Goal: Information Seeking & Learning: Understand process/instructions

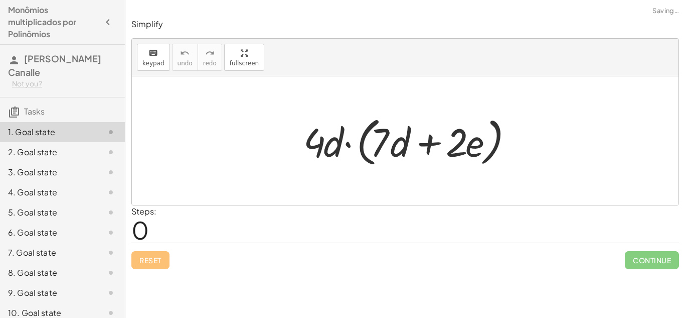
click at [359, 124] on div at bounding box center [409, 141] width 221 height 58
click at [322, 173] on div at bounding box center [405, 140] width 547 height 128
click at [317, 136] on div at bounding box center [409, 141] width 221 height 58
click at [242, 183] on div at bounding box center [405, 140] width 547 height 128
click at [314, 148] on div at bounding box center [409, 141] width 221 height 58
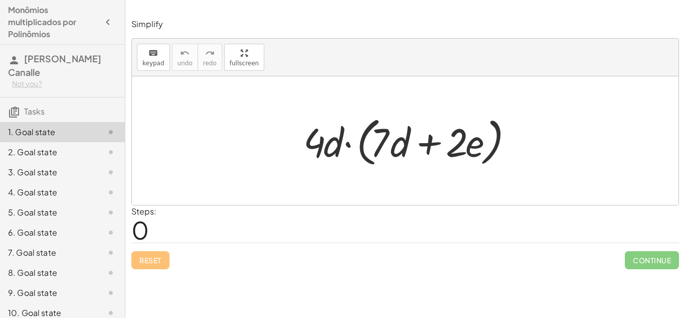
click at [311, 147] on div at bounding box center [409, 141] width 221 height 58
click at [139, 229] on span "0" at bounding box center [140, 229] width 18 height 31
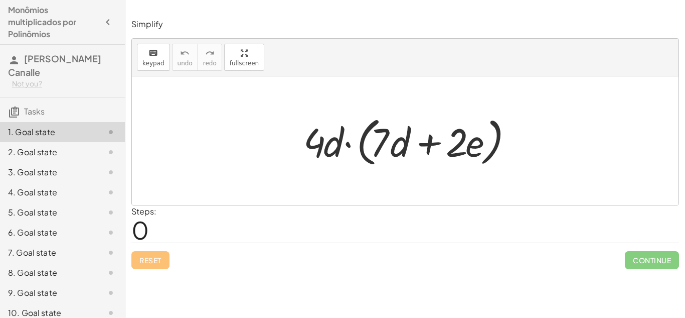
click at [315, 144] on div at bounding box center [409, 141] width 221 height 58
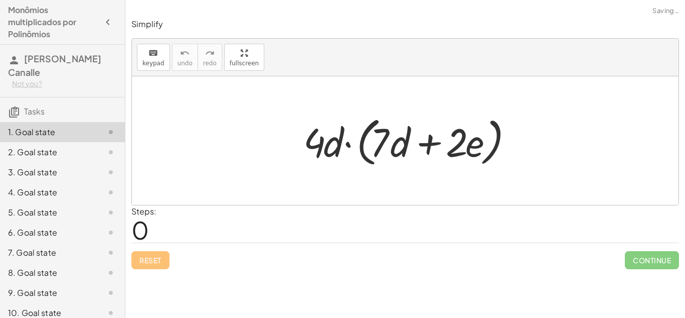
click at [315, 144] on div at bounding box center [409, 141] width 221 height 58
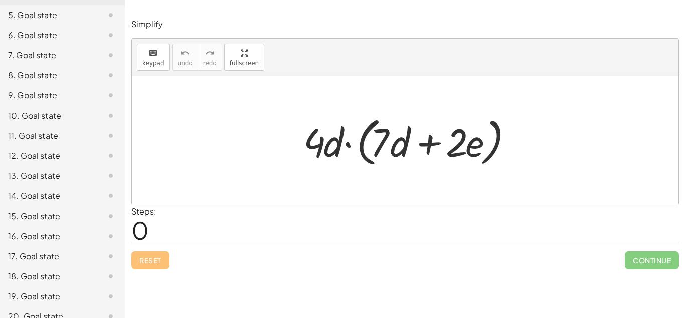
click at [85, 190] on div "14. Goal state" at bounding box center [48, 196] width 81 height 12
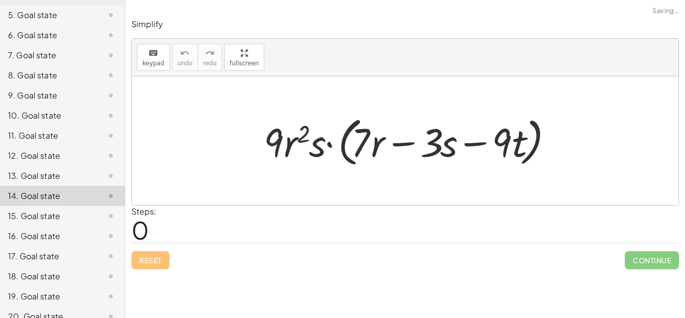
click at [85, 190] on div "14. Goal state" at bounding box center [48, 196] width 81 height 12
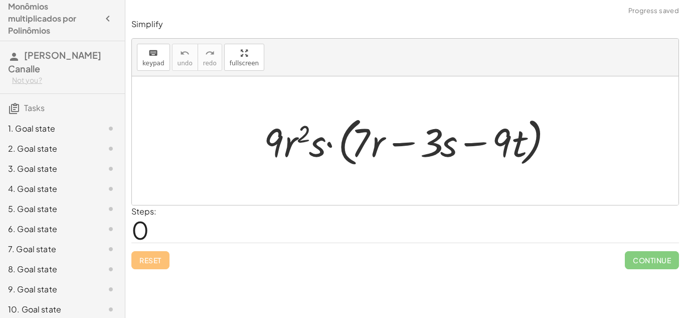
scroll to position [5, 0]
click at [67, 121] on div "1. Goal state" at bounding box center [48, 127] width 81 height 12
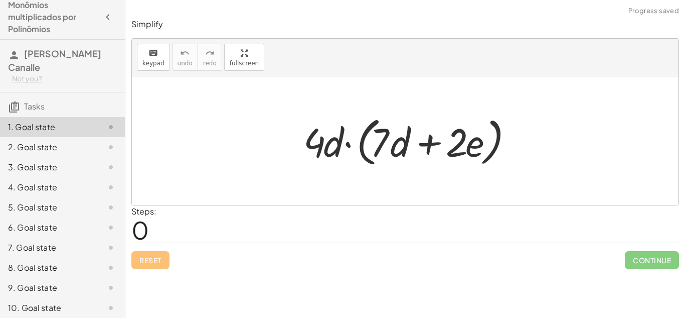
click at [316, 148] on div at bounding box center [409, 141] width 221 height 58
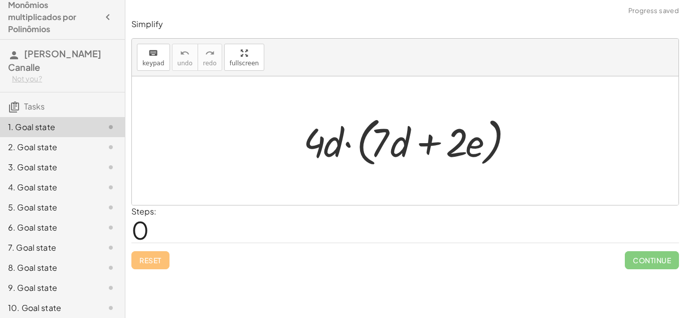
click at [316, 148] on div at bounding box center [409, 141] width 221 height 58
click at [376, 148] on div at bounding box center [409, 141] width 221 height 58
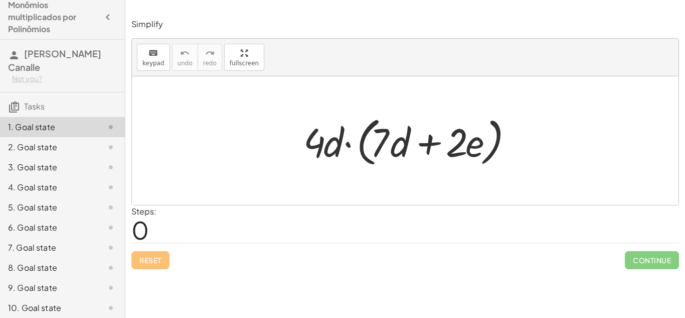
click at [376, 148] on div at bounding box center [409, 141] width 221 height 58
click at [332, 141] on div at bounding box center [409, 141] width 221 height 58
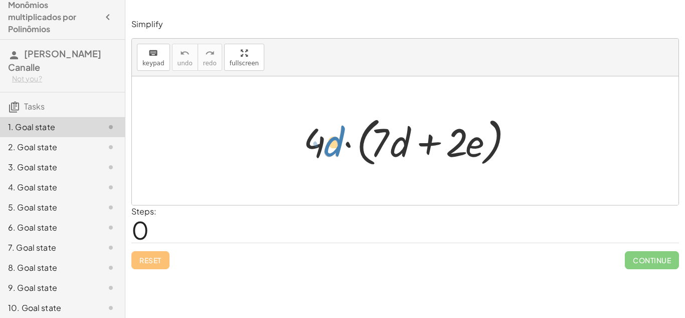
click at [339, 144] on div at bounding box center [409, 141] width 221 height 58
drag, startPoint x: 319, startPoint y: 144, endPoint x: 390, endPoint y: 150, distance: 71.5
click at [390, 150] on div at bounding box center [409, 141] width 221 height 58
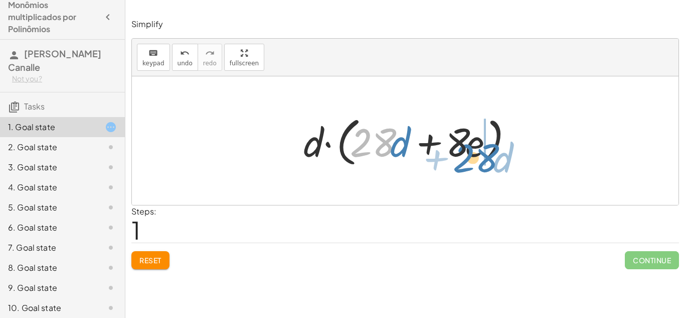
drag, startPoint x: 363, startPoint y: 143, endPoint x: 466, endPoint y: 159, distance: 104.0
click at [466, 159] on div at bounding box center [409, 141] width 221 height 58
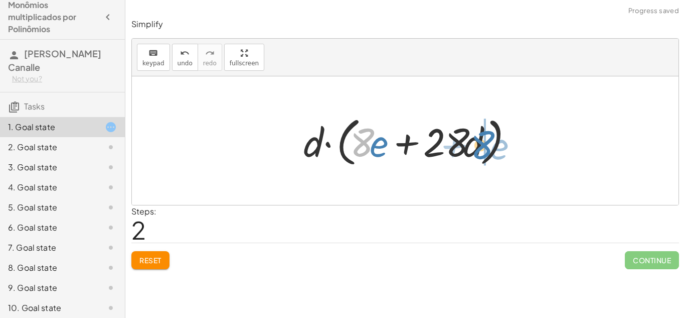
drag, startPoint x: 365, startPoint y: 140, endPoint x: 483, endPoint y: 140, distance: 117.4
click at [483, 140] on div at bounding box center [409, 141] width 221 height 58
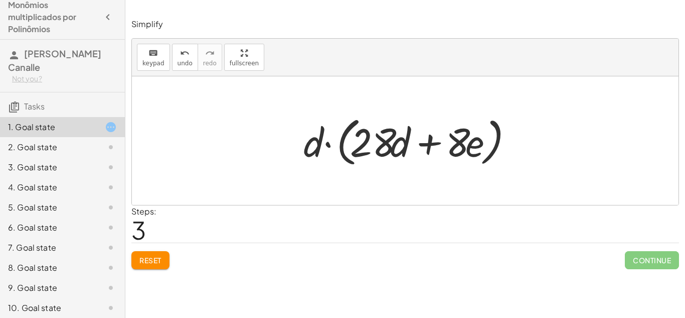
click at [151, 265] on button "Reset" at bounding box center [150, 260] width 38 height 18
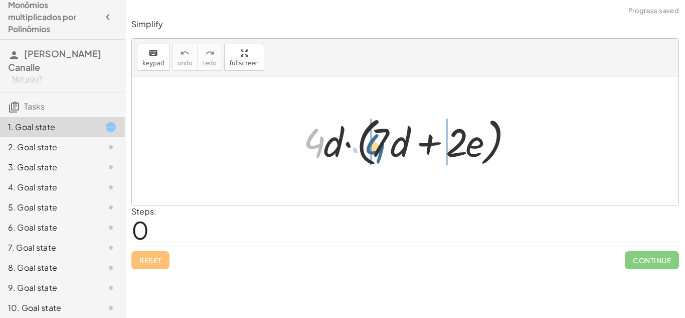
drag, startPoint x: 319, startPoint y: 144, endPoint x: 383, endPoint y: 150, distance: 64.4
click at [383, 150] on div at bounding box center [409, 141] width 221 height 58
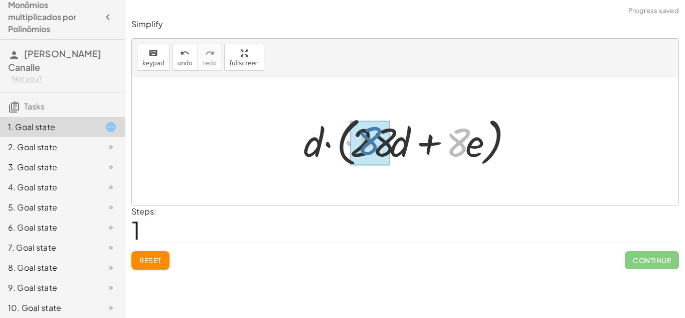
drag, startPoint x: 456, startPoint y: 144, endPoint x: 363, endPoint y: 143, distance: 92.8
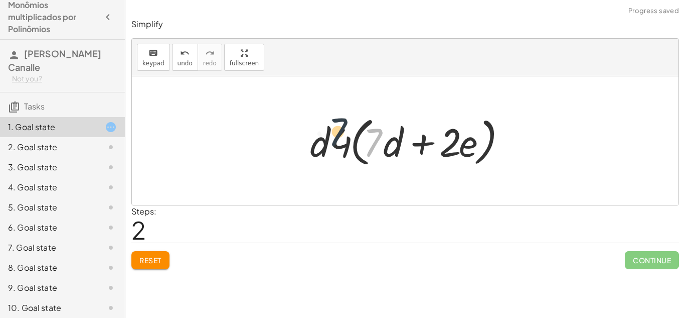
drag, startPoint x: 375, startPoint y: 146, endPoint x: 326, endPoint y: 134, distance: 50.5
click at [326, 134] on div at bounding box center [409, 141] width 208 height 58
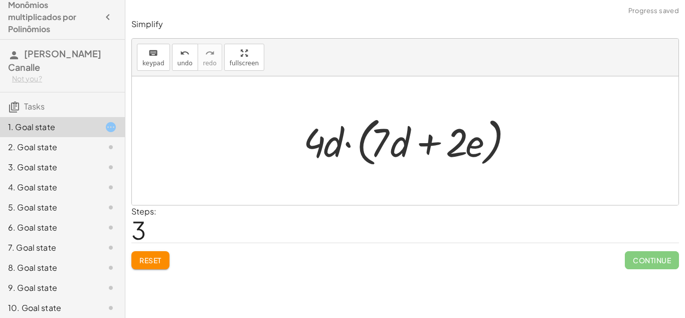
click at [160, 254] on button "Reset" at bounding box center [150, 260] width 38 height 18
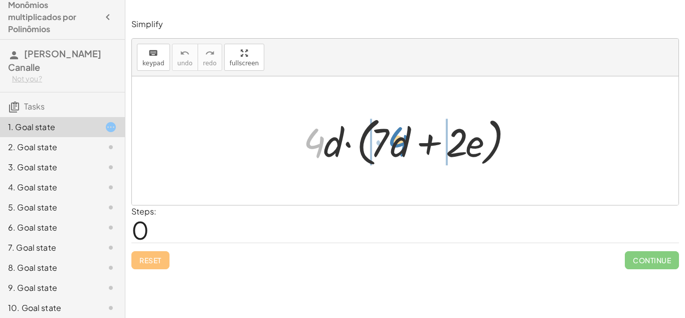
drag, startPoint x: 319, startPoint y: 142, endPoint x: 403, endPoint y: 142, distance: 83.8
click at [403, 142] on div at bounding box center [409, 141] width 221 height 58
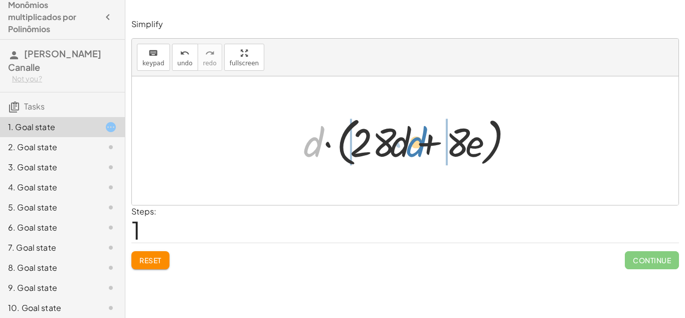
drag, startPoint x: 311, startPoint y: 154, endPoint x: 406, endPoint y: 154, distance: 95.8
click at [406, 154] on div at bounding box center [409, 141] width 221 height 58
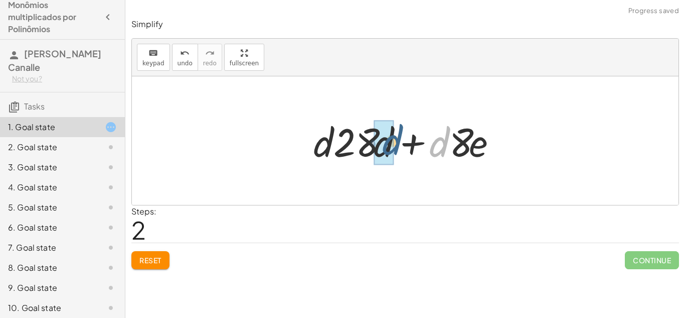
drag, startPoint x: 435, startPoint y: 148, endPoint x: 373, endPoint y: 147, distance: 62.2
click at [373, 147] on div at bounding box center [410, 141] width 202 height 52
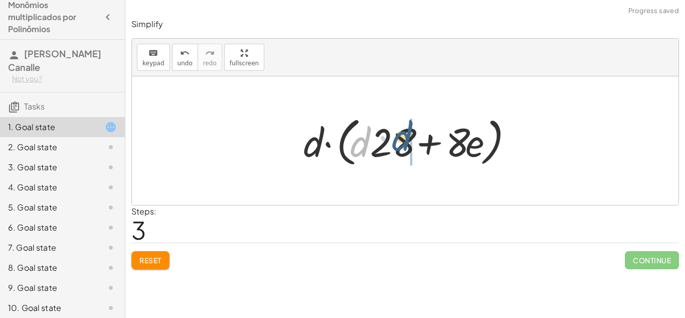
drag, startPoint x: 360, startPoint y: 151, endPoint x: 403, endPoint y: 145, distance: 44.0
click at [403, 145] on div at bounding box center [409, 141] width 221 height 58
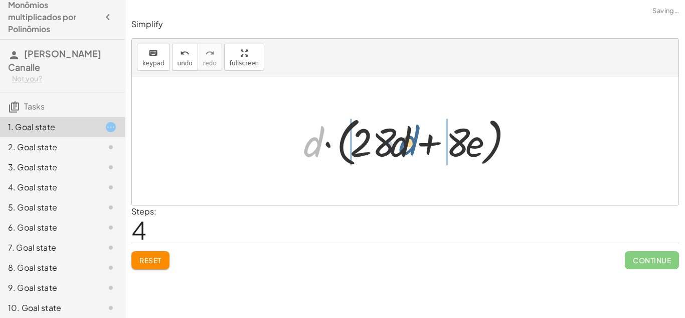
drag, startPoint x: 316, startPoint y: 148, endPoint x: 414, endPoint y: 148, distance: 97.8
click at [414, 148] on div at bounding box center [409, 141] width 221 height 58
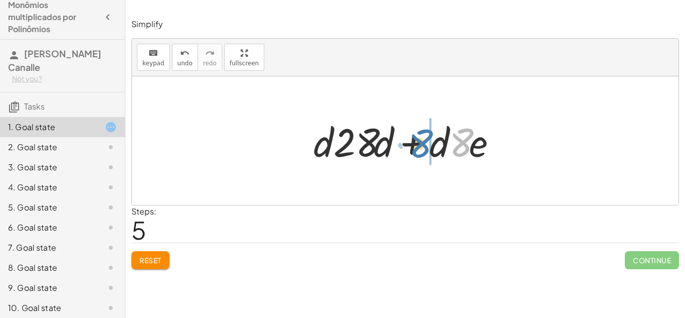
drag, startPoint x: 464, startPoint y: 147, endPoint x: 427, endPoint y: 149, distance: 36.7
click at [427, 149] on div at bounding box center [410, 141] width 202 height 52
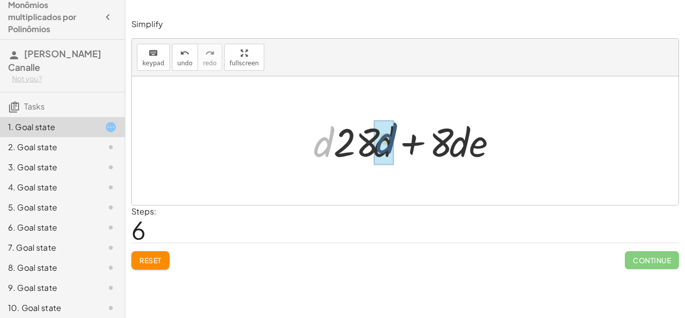
drag, startPoint x: 321, startPoint y: 150, endPoint x: 385, endPoint y: 148, distance: 64.3
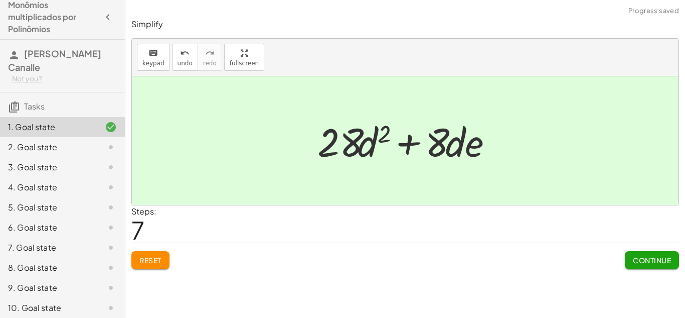
click at [660, 253] on button "Continue" at bounding box center [652, 260] width 54 height 18
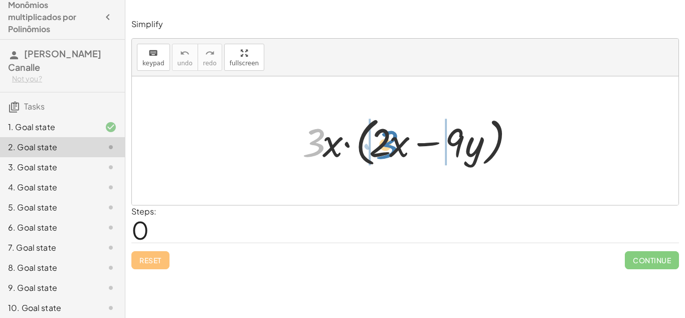
drag, startPoint x: 318, startPoint y: 139, endPoint x: 391, endPoint y: 141, distance: 73.3
click at [391, 141] on div at bounding box center [410, 141] width 224 height 58
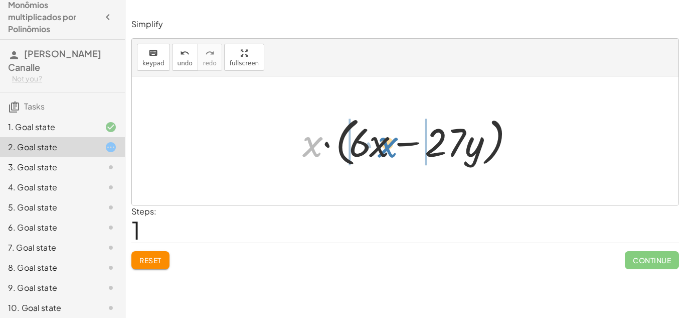
drag, startPoint x: 313, startPoint y: 147, endPoint x: 387, endPoint y: 147, distance: 74.3
click at [387, 147] on div at bounding box center [410, 141] width 224 height 58
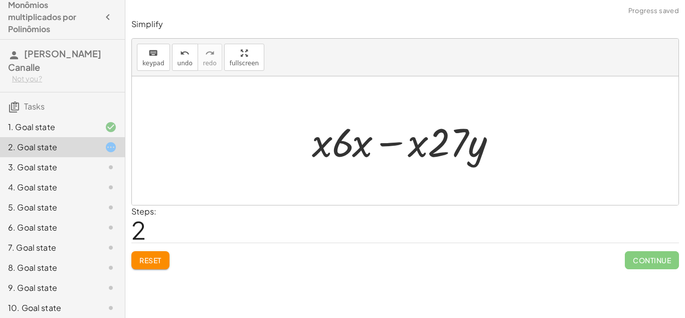
click at [358, 142] on div at bounding box center [409, 141] width 204 height 52
drag, startPoint x: 320, startPoint y: 149, endPoint x: 356, endPoint y: 151, distance: 36.2
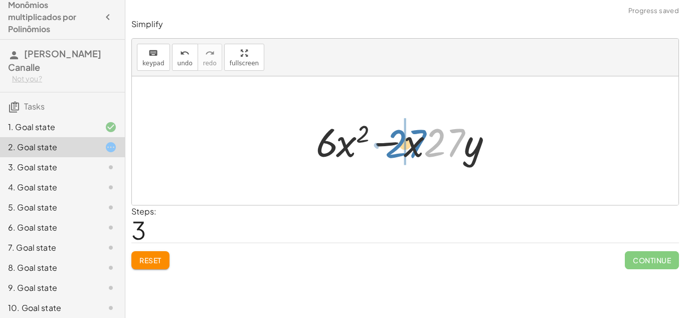
drag, startPoint x: 446, startPoint y: 143, endPoint x: 408, endPoint y: 144, distance: 37.6
click at [408, 144] on div at bounding box center [409, 141] width 196 height 52
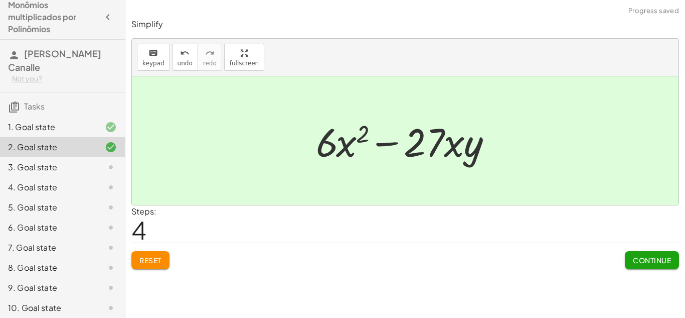
click at [642, 255] on span "Continue" at bounding box center [652, 259] width 38 height 9
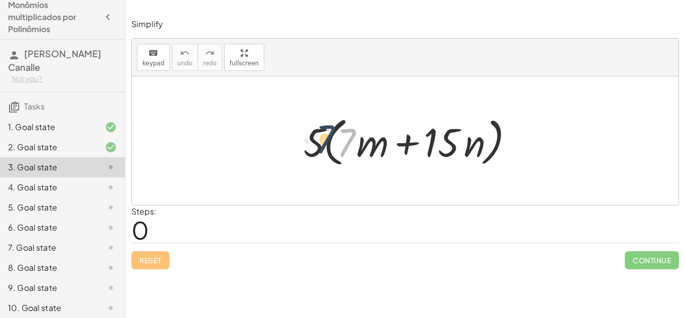
drag, startPoint x: 346, startPoint y: 144, endPoint x: 317, endPoint y: 141, distance: 29.3
click at [317, 141] on div at bounding box center [410, 141] width 222 height 58
drag, startPoint x: 315, startPoint y: 142, endPoint x: 352, endPoint y: 150, distance: 37.9
click at [352, 150] on div at bounding box center [410, 141] width 222 height 58
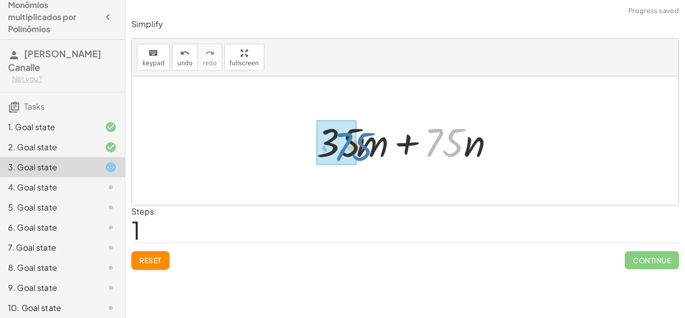
drag, startPoint x: 437, startPoint y: 141, endPoint x: 341, endPoint y: 147, distance: 96.0
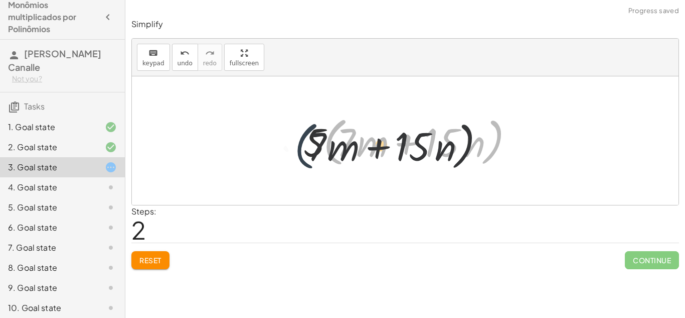
drag, startPoint x: 329, startPoint y: 146, endPoint x: 297, endPoint y: 151, distance: 32.5
click at [297, 151] on div "· 5 · ( + · 7 · m + · 15 · n ) + · 5 · 7 · m + · 5 · 15 · n + · 35 · m + · 75 ·…" at bounding box center [405, 140] width 234 height 63
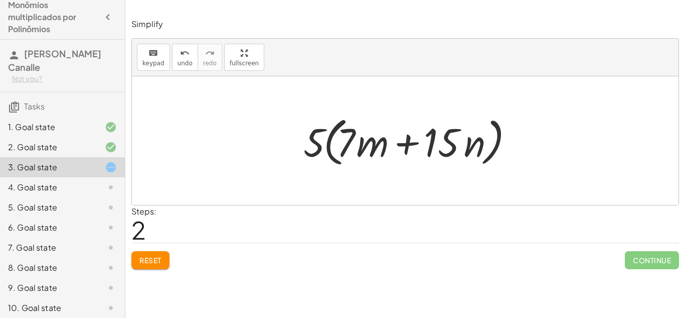
click at [156, 254] on button "Reset" at bounding box center [150, 260] width 38 height 18
drag, startPoint x: 346, startPoint y: 144, endPoint x: 309, endPoint y: 142, distance: 36.7
click at [309, 142] on div at bounding box center [410, 141] width 222 height 58
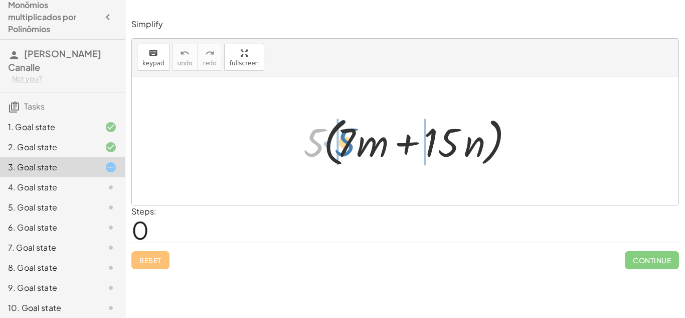
drag, startPoint x: 316, startPoint y: 147, endPoint x: 347, endPoint y: 146, distance: 31.6
click at [347, 146] on div at bounding box center [410, 141] width 222 height 58
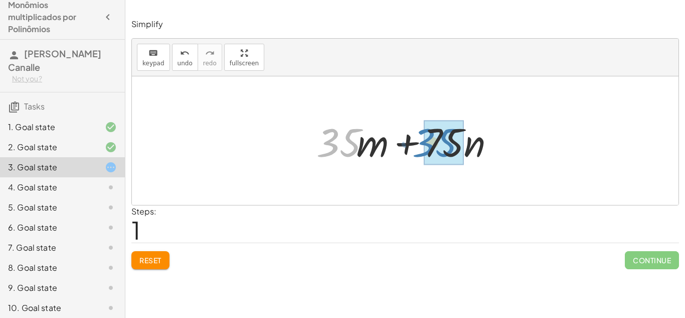
drag, startPoint x: 336, startPoint y: 144, endPoint x: 433, endPoint y: 144, distance: 97.3
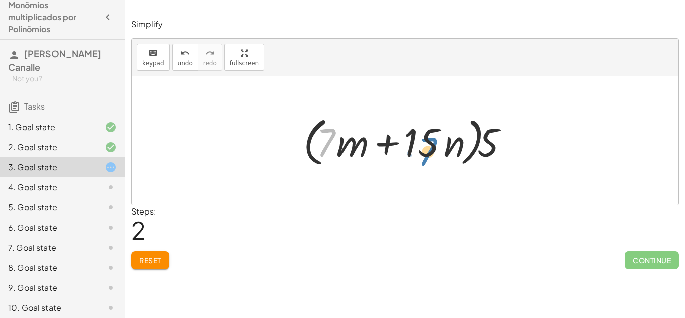
drag, startPoint x: 329, startPoint y: 142, endPoint x: 430, endPoint y: 151, distance: 101.8
click at [430, 151] on div at bounding box center [410, 141] width 222 height 58
drag, startPoint x: 414, startPoint y: 137, endPoint x: 489, endPoint y: 149, distance: 75.7
click at [489, 149] on div at bounding box center [410, 141] width 222 height 58
drag, startPoint x: 411, startPoint y: 149, endPoint x: 437, endPoint y: 158, distance: 27.6
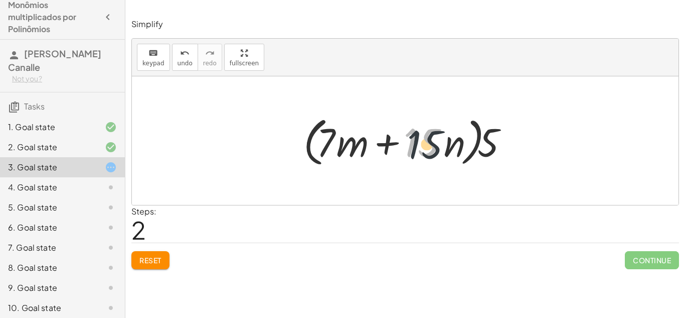
click at [437, 158] on div at bounding box center [410, 141] width 222 height 58
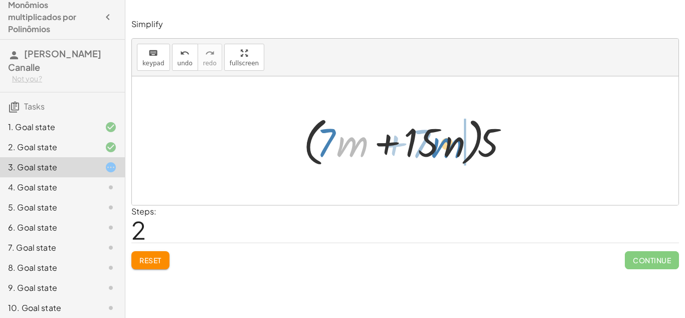
drag, startPoint x: 357, startPoint y: 145, endPoint x: 452, endPoint y: 146, distance: 94.8
click at [452, 146] on div at bounding box center [410, 141] width 222 height 58
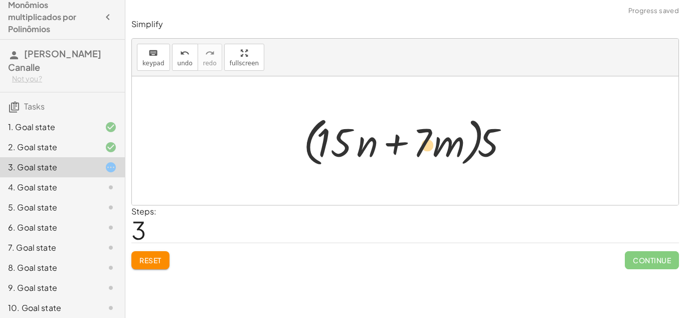
drag, startPoint x: 330, startPoint y: 144, endPoint x: 420, endPoint y: 147, distance: 90.3
click at [420, 147] on div at bounding box center [410, 141] width 222 height 58
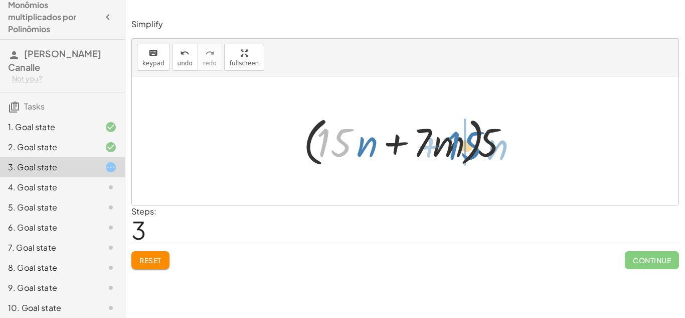
drag, startPoint x: 326, startPoint y: 140, endPoint x: 456, endPoint y: 143, distance: 130.0
click at [456, 143] on div at bounding box center [410, 141] width 222 height 58
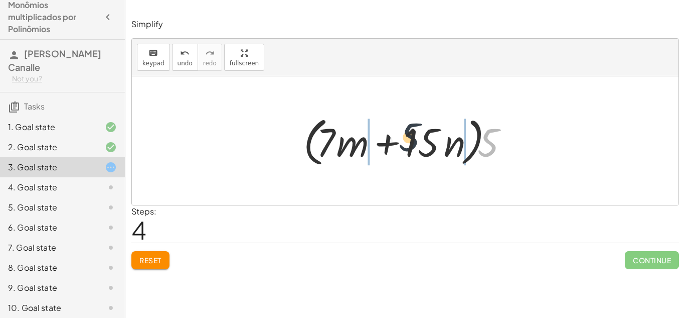
drag, startPoint x: 493, startPoint y: 151, endPoint x: 380, endPoint y: 143, distance: 113.1
click at [380, 143] on div at bounding box center [410, 141] width 222 height 58
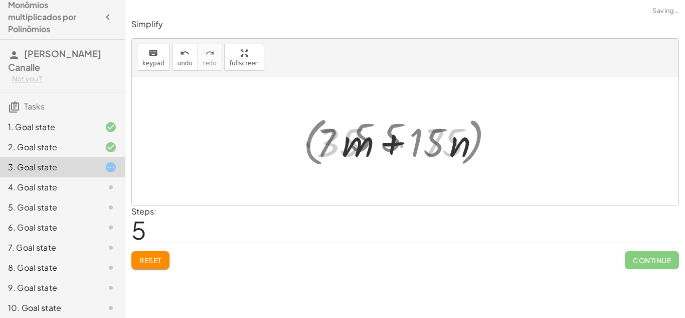
click at [380, 144] on div at bounding box center [409, 141] width 195 height 52
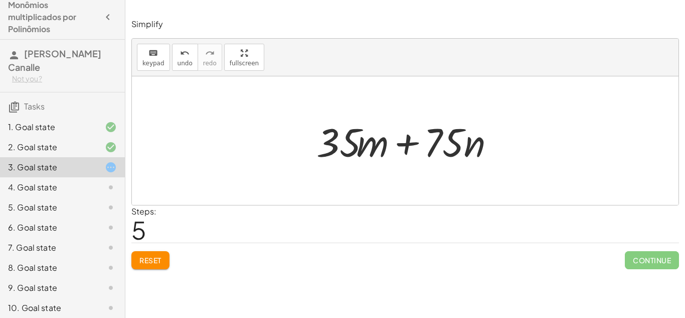
click at [467, 146] on div at bounding box center [409, 141] width 195 height 52
click at [353, 167] on div "· 5 · ( + · 7 · m + · 15 · n ) + · 5 · 7 · m + · 5 · 15 · n + · 35 · m + · 75 ·…" at bounding box center [406, 140] width 208 height 57
drag, startPoint x: 352, startPoint y: 139, endPoint x: 413, endPoint y: 146, distance: 62.1
click at [413, 146] on div at bounding box center [409, 141] width 195 height 52
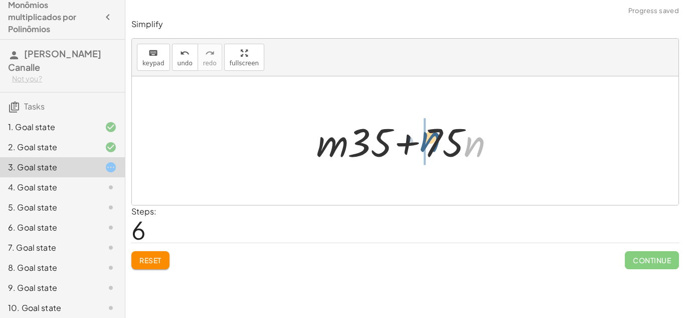
drag, startPoint x: 471, startPoint y: 148, endPoint x: 415, endPoint y: 140, distance: 56.2
click at [415, 140] on div at bounding box center [409, 141] width 195 height 52
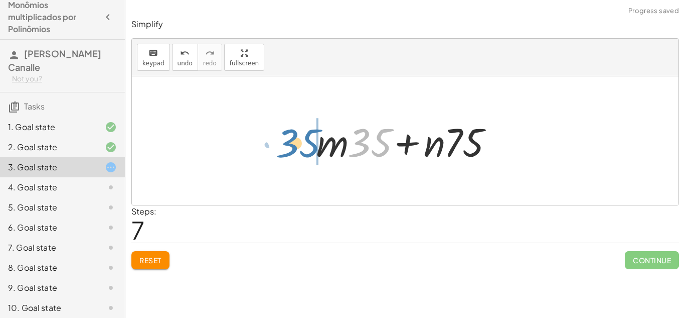
drag, startPoint x: 360, startPoint y: 141, endPoint x: 290, endPoint y: 141, distance: 70.2
click at [290, 141] on div "· 5 · ( + · 7 · m + · 15 · n ) + · 5 · 7 · m + · 5 · 15 · n + · 35 · m + · 75 ·…" at bounding box center [405, 140] width 547 height 128
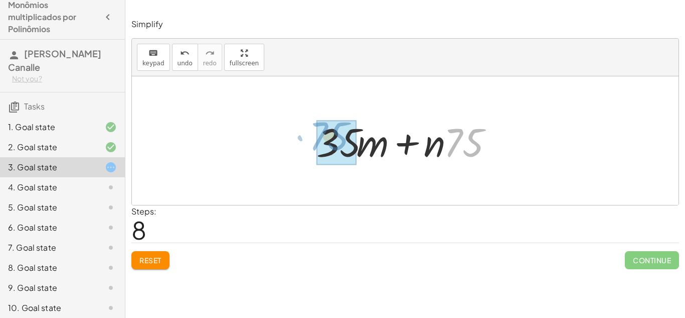
drag, startPoint x: 453, startPoint y: 144, endPoint x: 318, endPoint y: 138, distance: 135.1
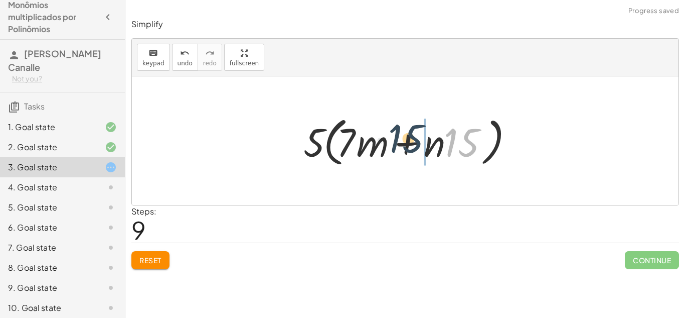
drag, startPoint x: 455, startPoint y: 144, endPoint x: 369, endPoint y: 142, distance: 86.3
click at [369, 142] on div at bounding box center [410, 141] width 222 height 58
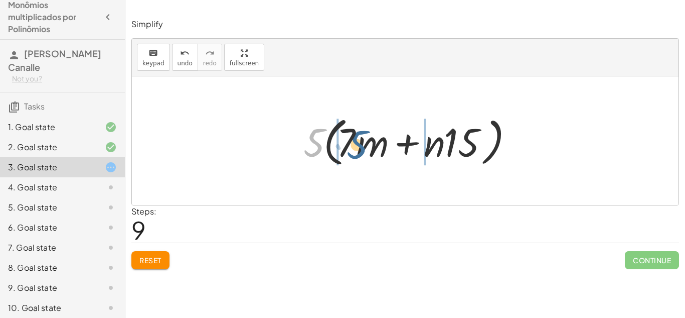
drag, startPoint x: 316, startPoint y: 138, endPoint x: 358, endPoint y: 140, distance: 42.2
click at [358, 140] on div at bounding box center [410, 141] width 222 height 58
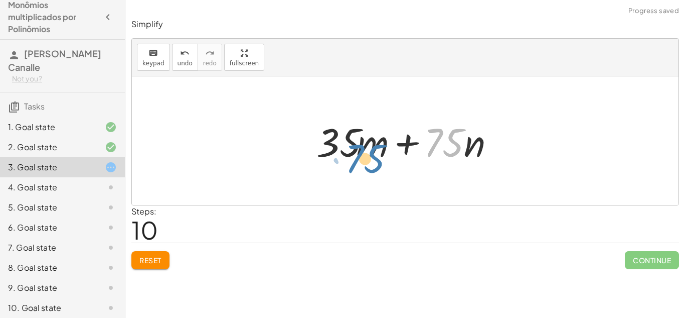
drag, startPoint x: 446, startPoint y: 141, endPoint x: 365, endPoint y: 157, distance: 82.2
click at [365, 157] on div at bounding box center [409, 141] width 195 height 52
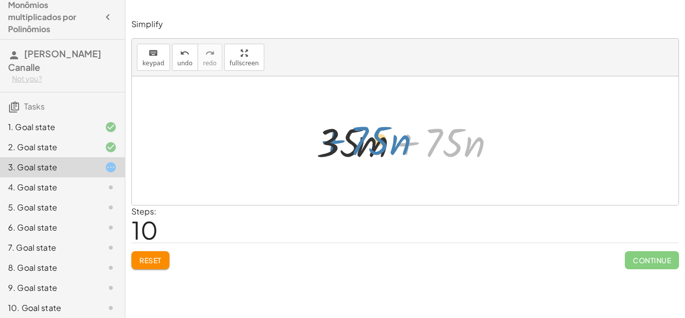
drag, startPoint x: 404, startPoint y: 146, endPoint x: 328, endPoint y: 143, distance: 75.8
click at [328, 143] on div at bounding box center [409, 141] width 195 height 52
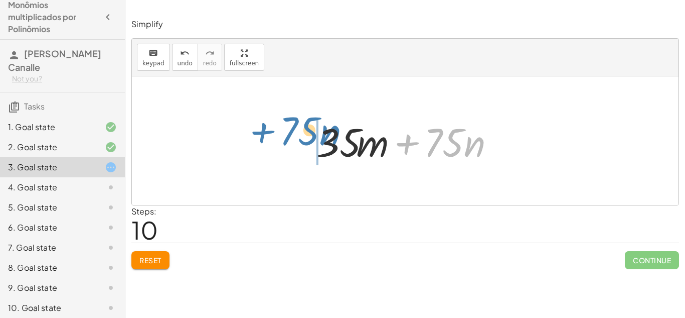
drag, startPoint x: 401, startPoint y: 147, endPoint x: 256, endPoint y: 135, distance: 145.4
click at [256, 135] on div "· 5 · ( + · 7 · m + · 15 · n ) + · 5 · 7 · m + · 5 · 15 · n + · 35 · m + · 75 ·…" at bounding box center [405, 140] width 547 height 128
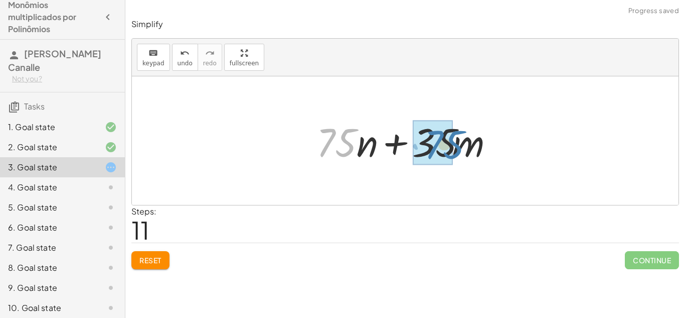
drag, startPoint x: 346, startPoint y: 142, endPoint x: 465, endPoint y: 146, distance: 118.5
click at [465, 146] on div at bounding box center [409, 141] width 195 height 52
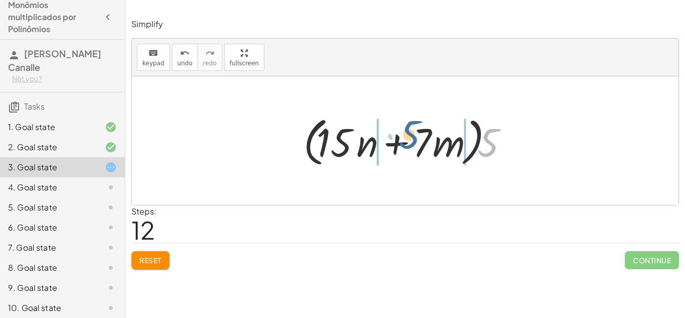
drag, startPoint x: 489, startPoint y: 146, endPoint x: 407, endPoint y: 139, distance: 82.0
click at [407, 139] on div at bounding box center [410, 141] width 222 height 58
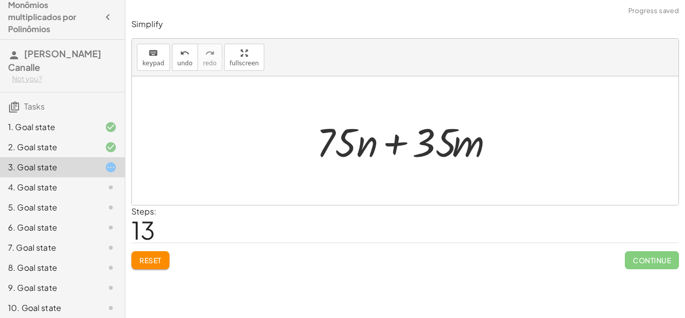
click at [160, 269] on div "Simplify keyboard keypad undo undo redo redo fullscreen · 5 · ( + · 7 · m + · 1…" at bounding box center [405, 144] width 560 height 262
click at [160, 266] on button "Reset" at bounding box center [150, 260] width 38 height 18
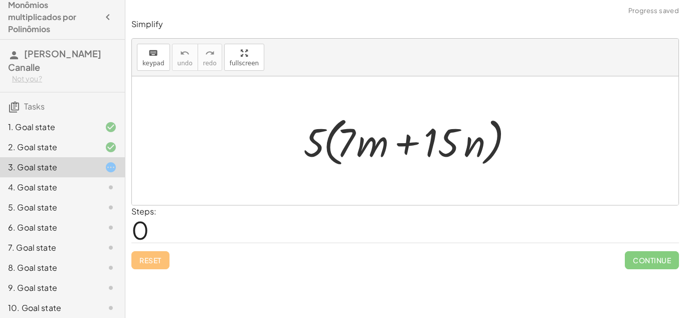
click at [95, 181] on div at bounding box center [103, 187] width 28 height 12
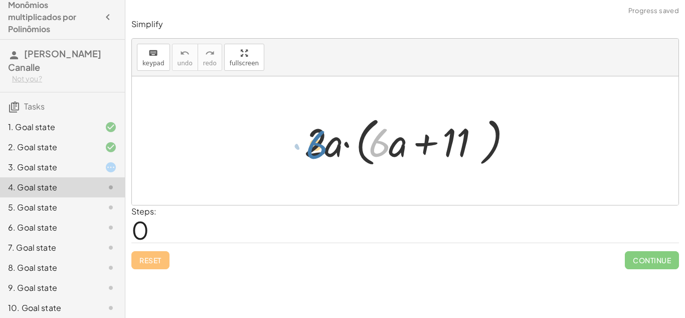
drag, startPoint x: 380, startPoint y: 145, endPoint x: 314, endPoint y: 147, distance: 66.7
click at [314, 147] on div at bounding box center [409, 141] width 219 height 58
drag, startPoint x: 316, startPoint y: 145, endPoint x: 387, endPoint y: 139, distance: 71.5
click at [387, 139] on div at bounding box center [409, 141] width 219 height 58
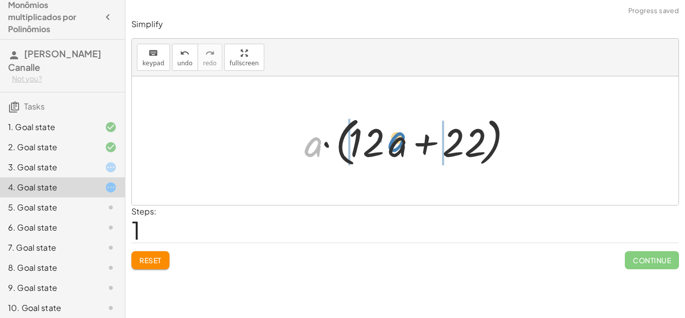
drag, startPoint x: 309, startPoint y: 149, endPoint x: 391, endPoint y: 144, distance: 82.4
click at [391, 144] on div at bounding box center [409, 141] width 219 height 58
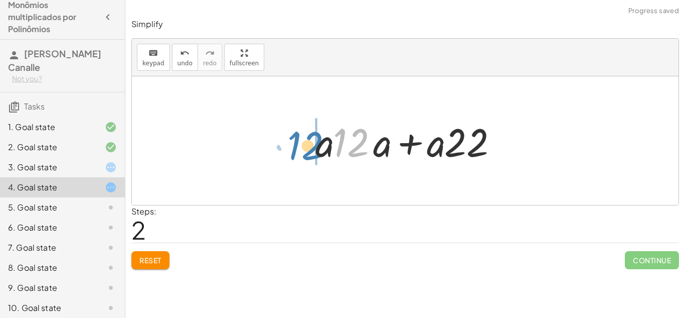
drag, startPoint x: 335, startPoint y: 146, endPoint x: 290, endPoint y: 149, distance: 45.3
click at [290, 149] on div "· 2 · a · ( + · 6 · a + 11 ) · a · ( + · 2 · 6 · a + · 2 · 11 ) · a · ( + · 12 …" at bounding box center [405, 140] width 547 height 128
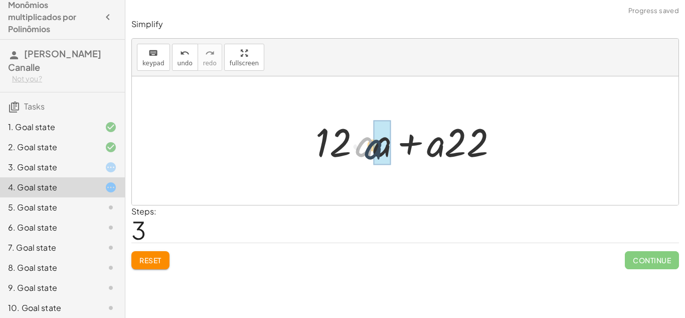
drag, startPoint x: 359, startPoint y: 146, endPoint x: 370, endPoint y: 149, distance: 11.9
click at [370, 149] on div at bounding box center [409, 141] width 197 height 52
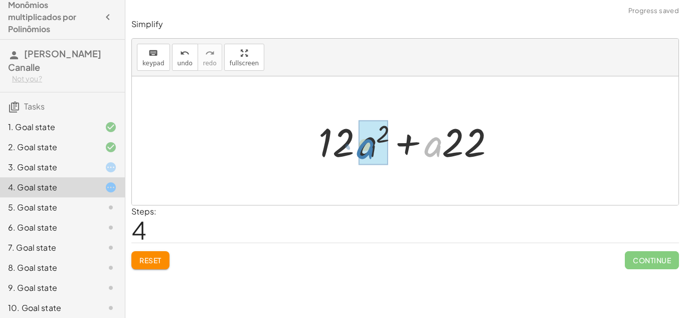
drag, startPoint x: 430, startPoint y: 148, endPoint x: 362, endPoint y: 150, distance: 68.3
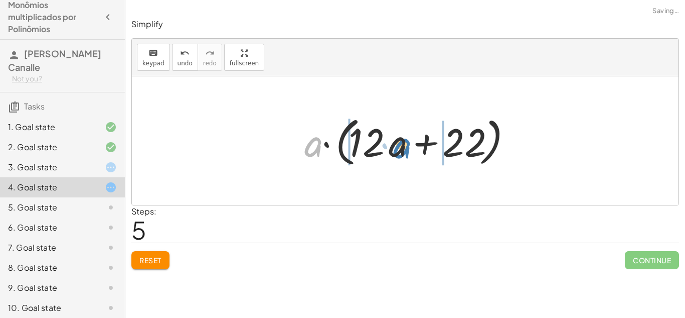
drag, startPoint x: 318, startPoint y: 144, endPoint x: 407, endPoint y: 146, distance: 89.3
click at [407, 146] on div at bounding box center [409, 141] width 219 height 58
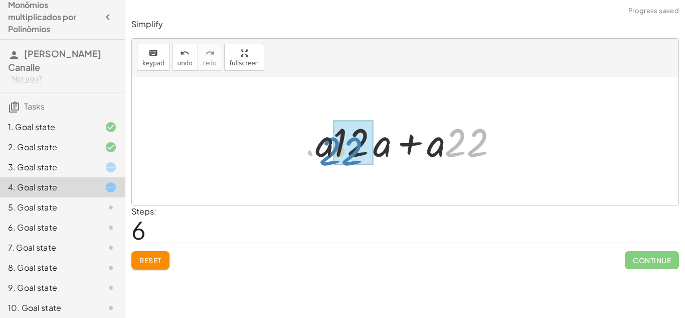
drag, startPoint x: 478, startPoint y: 136, endPoint x: 353, endPoint y: 144, distance: 125.2
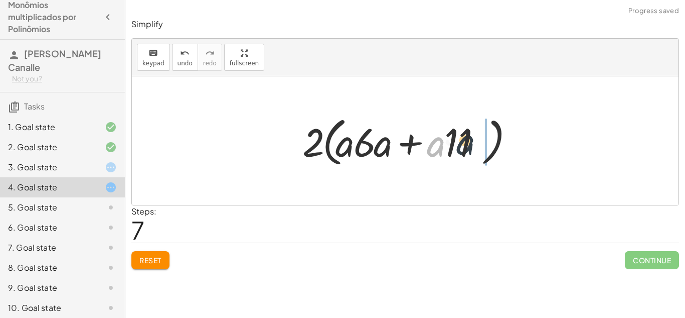
drag, startPoint x: 439, startPoint y: 150, endPoint x: 469, endPoint y: 148, distance: 30.7
click at [469, 148] on div at bounding box center [409, 141] width 223 height 58
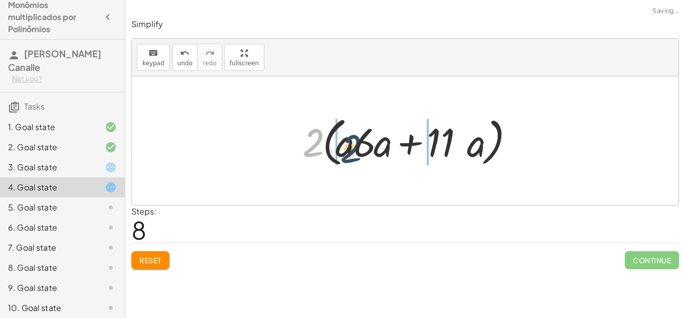
drag, startPoint x: 313, startPoint y: 139, endPoint x: 351, endPoint y: 146, distance: 38.6
click at [351, 146] on div at bounding box center [409, 141] width 223 height 58
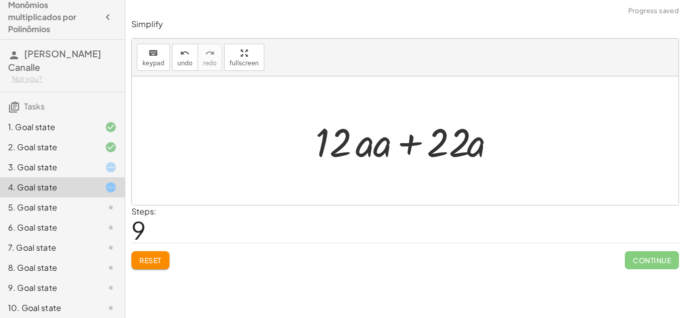
click at [361, 148] on div at bounding box center [409, 141] width 197 height 52
click at [87, 161] on div "3. Goal state" at bounding box center [48, 167] width 81 height 12
